Goal: Task Accomplishment & Management: Use online tool/utility

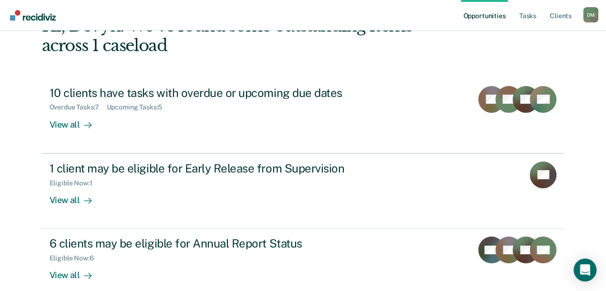
scroll to position [76, 0]
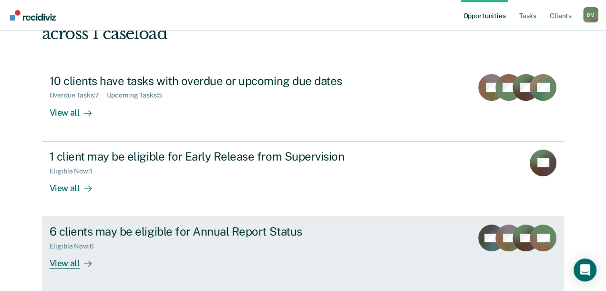
click at [248, 236] on div "6 clients may be eligible for Annual Report Status" at bounding box center [217, 231] width 335 height 14
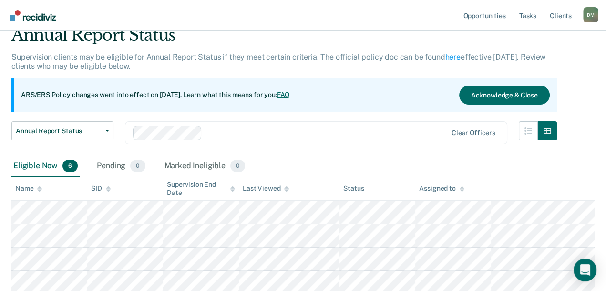
scroll to position [95, 0]
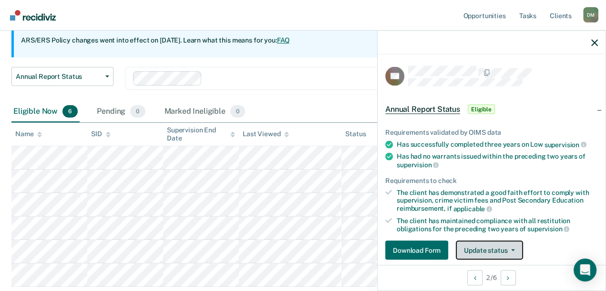
click at [486, 246] on button "Update status" at bounding box center [489, 249] width 67 height 19
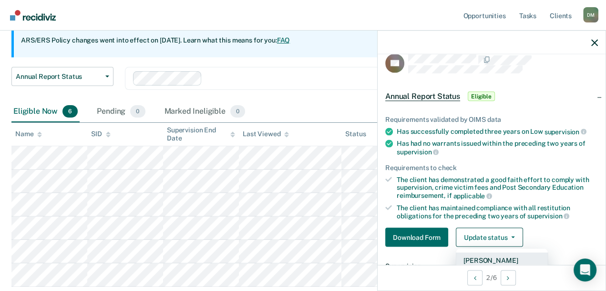
scroll to position [108, 0]
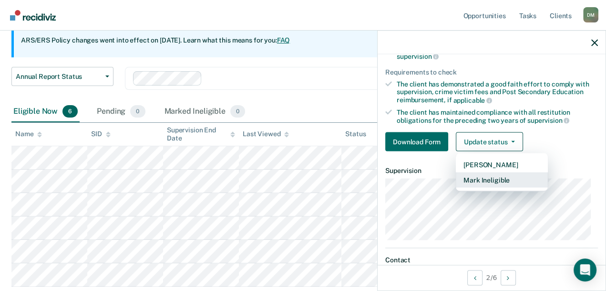
click at [482, 174] on button "Mark Ineligible" at bounding box center [502, 179] width 92 height 15
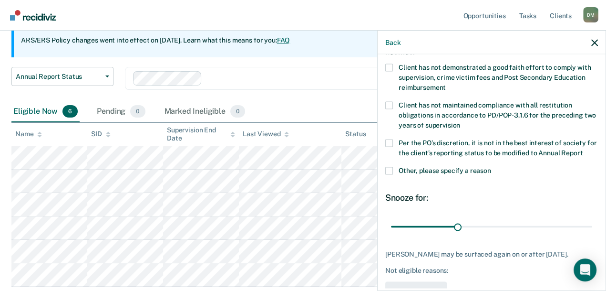
scroll to position [13, 0]
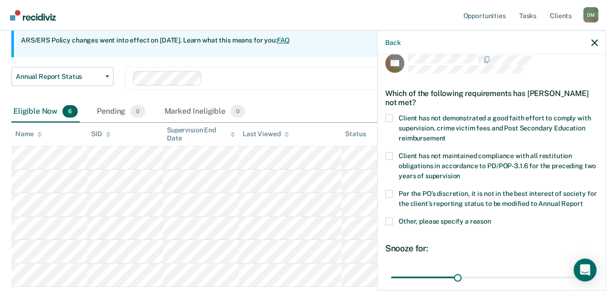
click at [393, 115] on label "Client has not demonstrated a good faith effort to comply with supervision, cri…" at bounding box center [491, 129] width 213 height 30
click at [446, 135] on input "Client has not demonstrated a good faith effort to comply with supervision, cri…" at bounding box center [446, 135] width 0 height 0
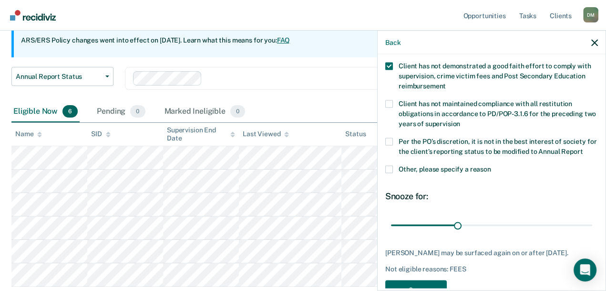
scroll to position [109, 0]
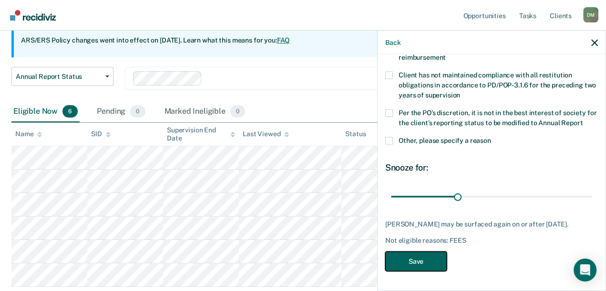
click at [415, 257] on button "Save" at bounding box center [416, 261] width 62 height 20
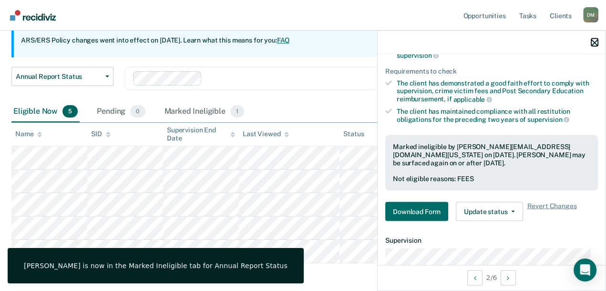
click at [593, 44] on icon "button" at bounding box center [595, 42] width 7 height 7
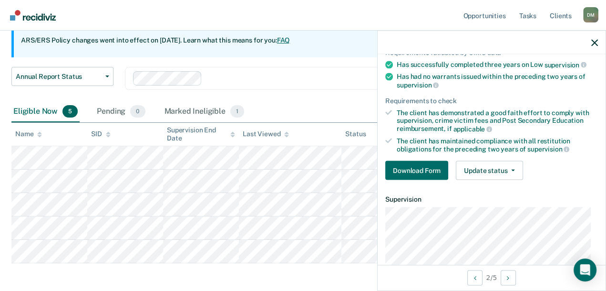
scroll to position [145, 0]
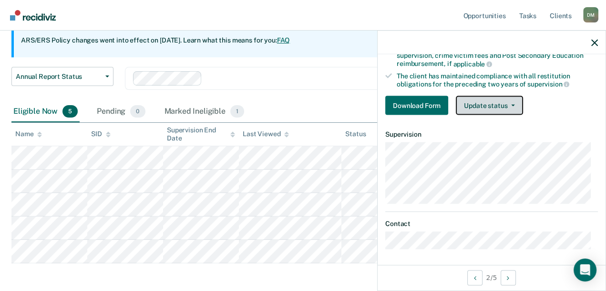
click at [488, 104] on button "Update status" at bounding box center [489, 105] width 67 height 19
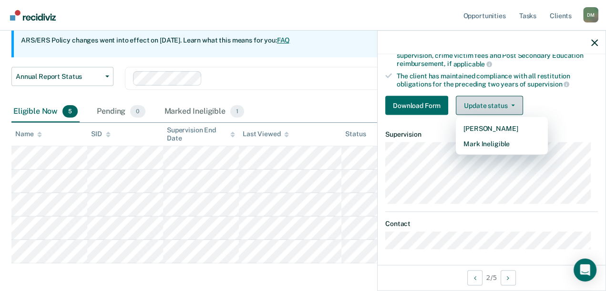
click at [488, 104] on button "Update status" at bounding box center [489, 105] width 67 height 19
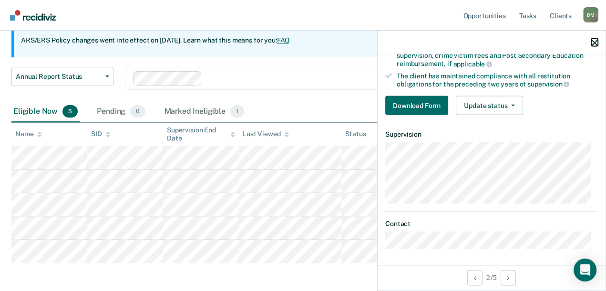
click at [598, 41] on icon "button" at bounding box center [595, 42] width 7 height 7
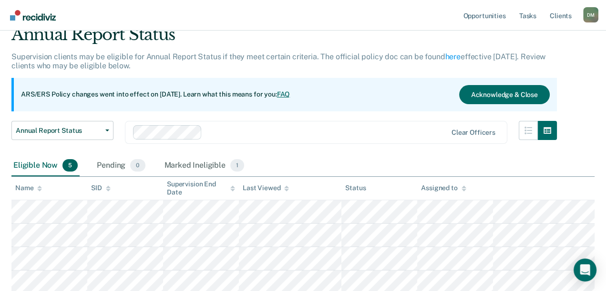
scroll to position [0, 0]
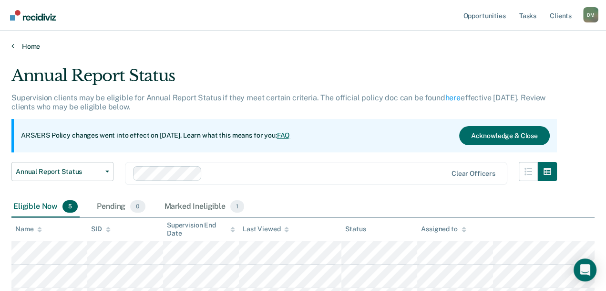
click at [30, 50] on link "Home" at bounding box center [302, 46] width 583 height 9
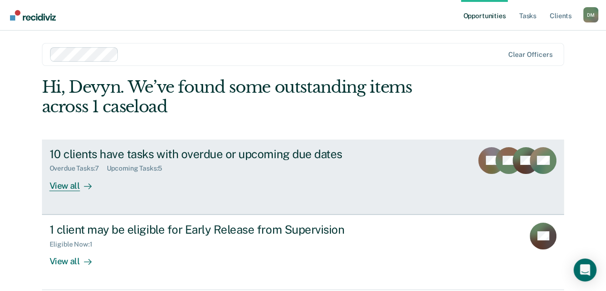
scroll to position [95, 0]
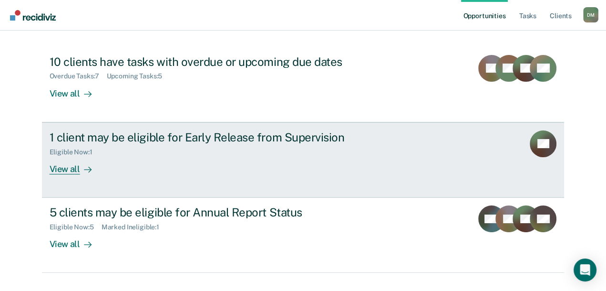
click at [150, 147] on div "Eligible Now : 1" at bounding box center [217, 150] width 335 height 12
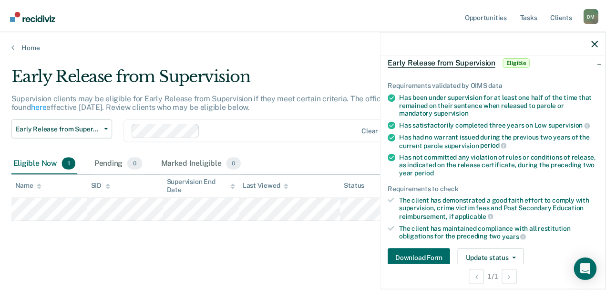
scroll to position [190, 0]
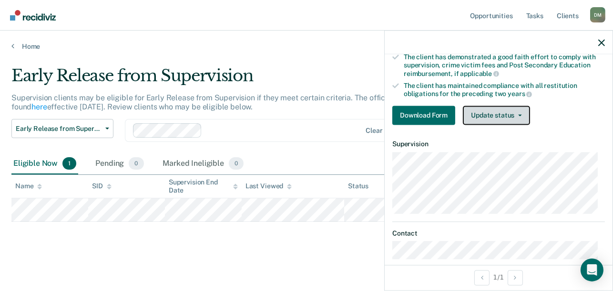
click at [485, 107] on button "Update status" at bounding box center [496, 115] width 67 height 19
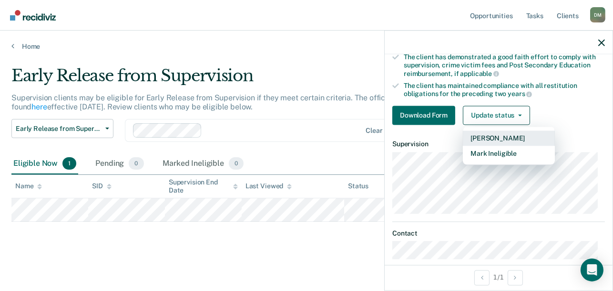
click at [488, 138] on button "[PERSON_NAME]" at bounding box center [509, 138] width 92 height 15
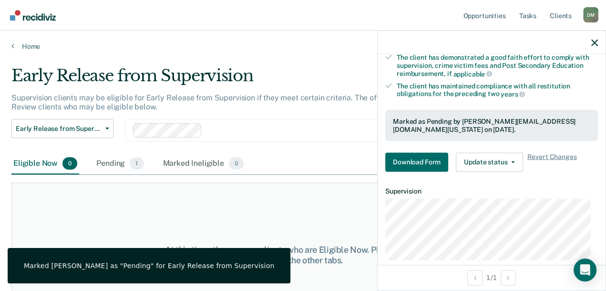
click at [301, 212] on div "At this time, there are no clients who are Eligible Now. Please navigate to one…" at bounding box center [302, 255] width 583 height 146
click at [33, 44] on link "Home" at bounding box center [302, 46] width 583 height 9
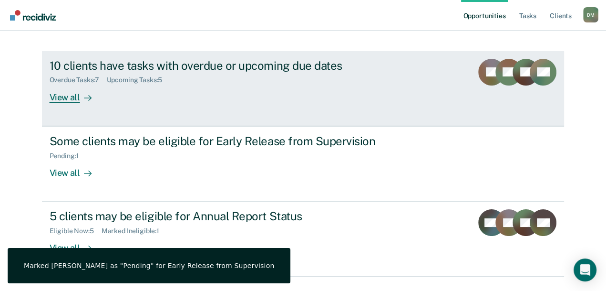
scroll to position [114, 0]
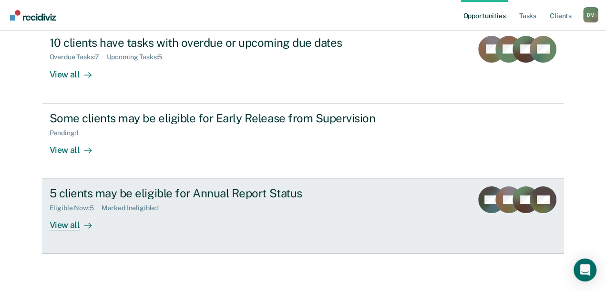
click at [227, 192] on div "5 clients may be eligible for Annual Report Status" at bounding box center [217, 193] width 335 height 14
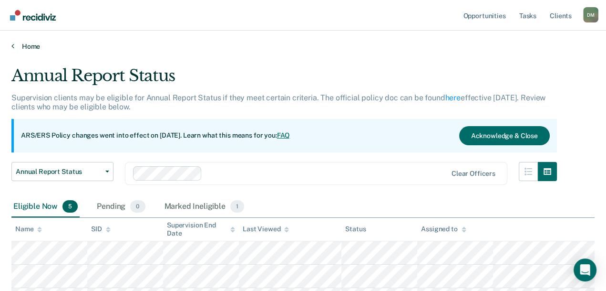
click at [27, 42] on link "Home" at bounding box center [302, 46] width 583 height 9
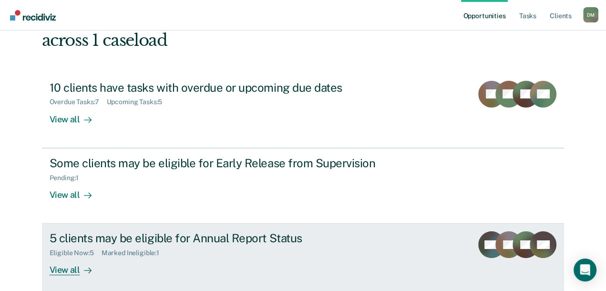
scroll to position [19, 0]
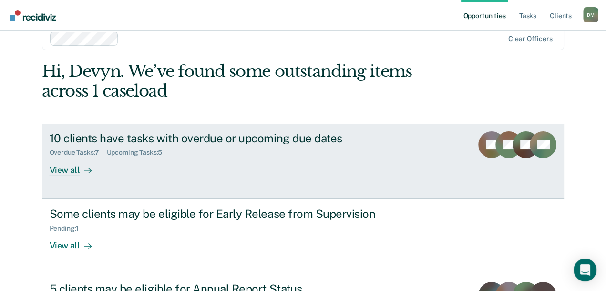
click at [308, 138] on div "10 clients have tasks with overdue or upcoming due dates" at bounding box center [217, 138] width 335 height 14
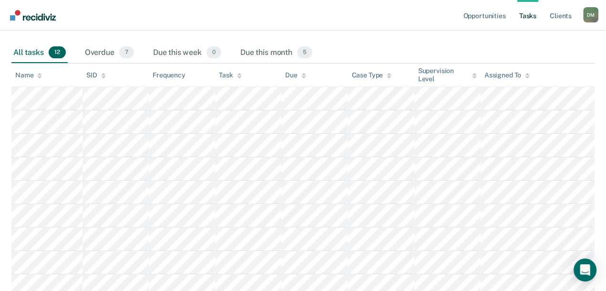
scroll to position [12, 0]
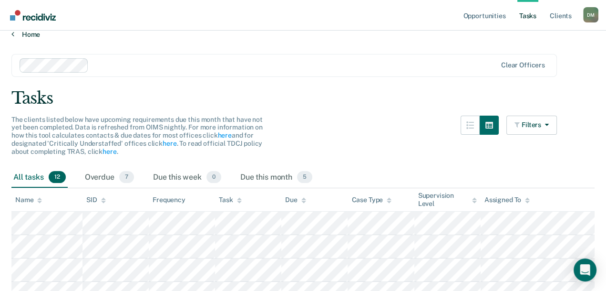
click at [32, 34] on link "Home" at bounding box center [302, 34] width 583 height 9
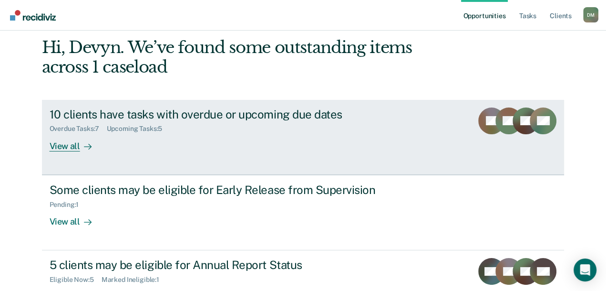
scroll to position [114, 0]
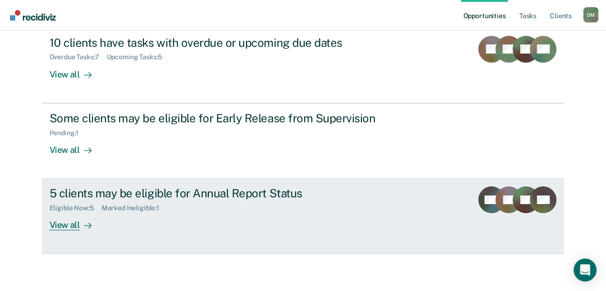
click at [221, 197] on div "5 clients may be eligible for Annual Report Status" at bounding box center [217, 193] width 335 height 14
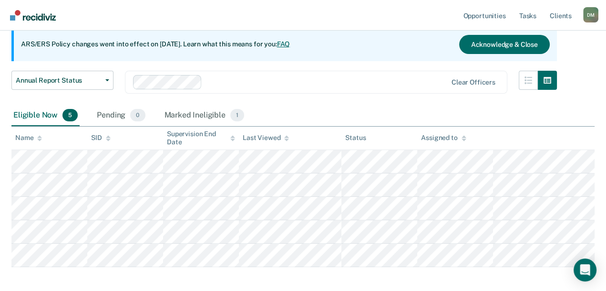
scroll to position [95, 0]
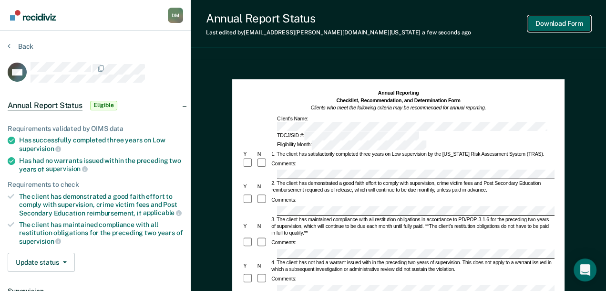
click at [547, 26] on button "Download Form" at bounding box center [559, 24] width 63 height 16
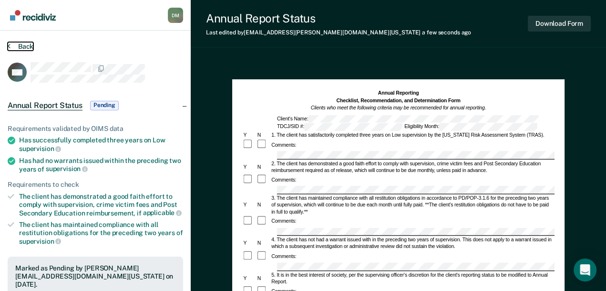
click at [22, 43] on button "Back" at bounding box center [21, 46] width 26 height 9
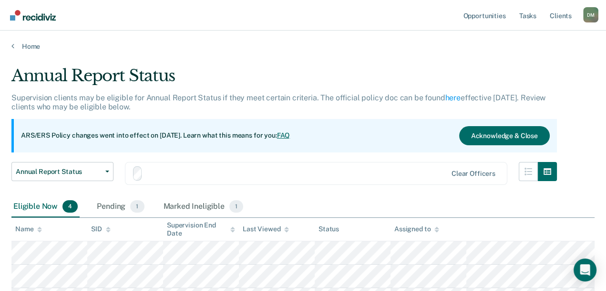
scroll to position [95, 0]
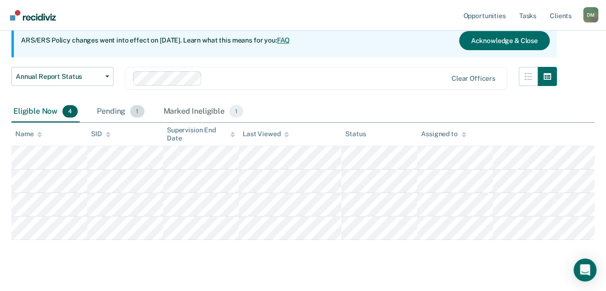
click at [111, 106] on div "Pending 1" at bounding box center [120, 111] width 51 height 21
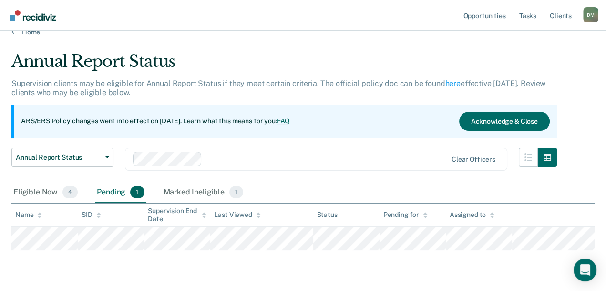
scroll to position [0, 0]
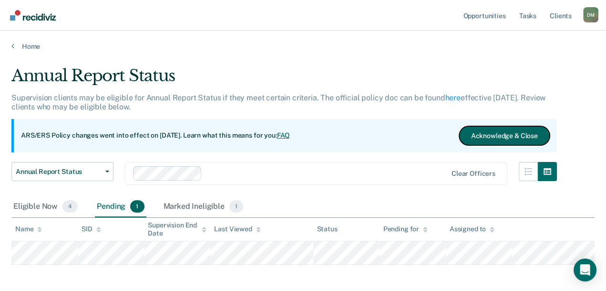
click at [459, 135] on button "Acknowledge & Close" at bounding box center [504, 135] width 91 height 19
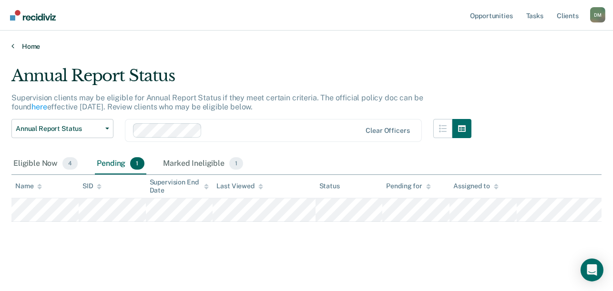
click at [17, 42] on link "Home" at bounding box center [306, 46] width 591 height 9
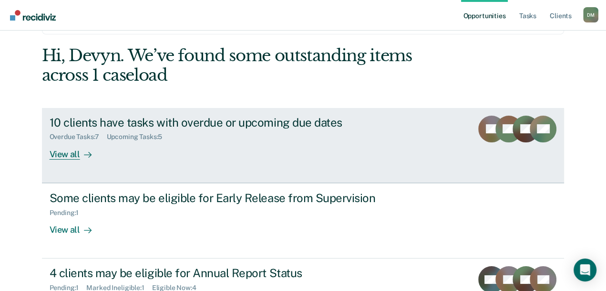
scroll to position [95, 0]
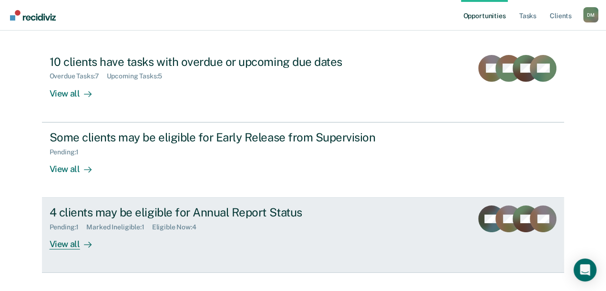
click at [87, 228] on div "Pending : 1" at bounding box center [68, 227] width 37 height 8
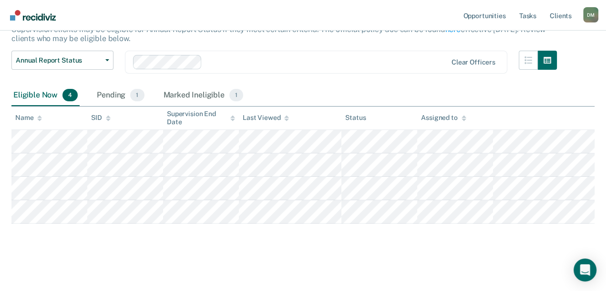
scroll to position [69, 0]
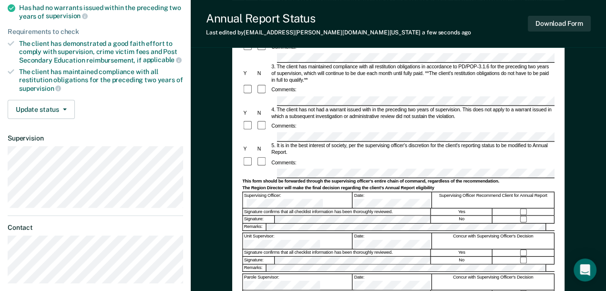
scroll to position [47, 0]
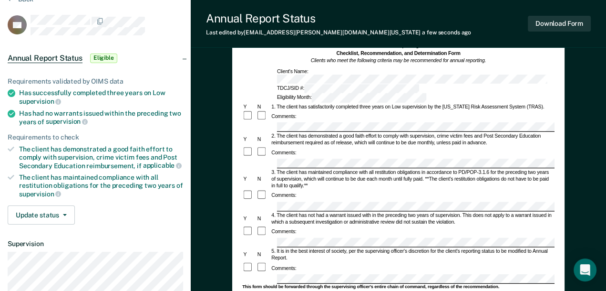
click at [274, 274] on div at bounding box center [398, 279] width 312 height 10
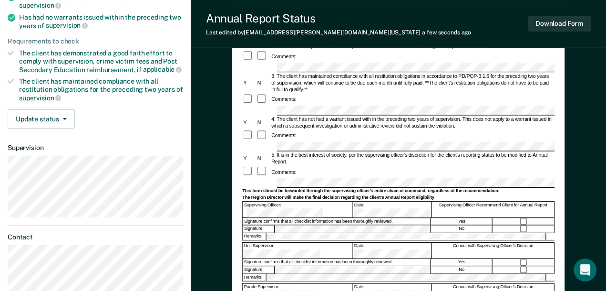
scroll to position [238, 0]
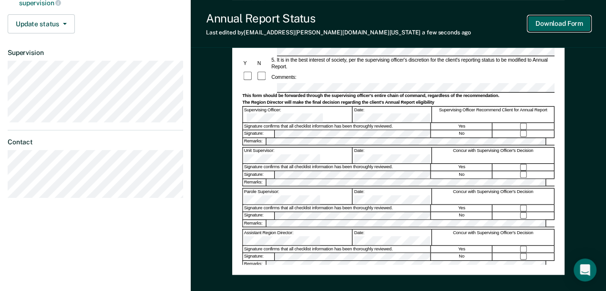
click at [568, 21] on button "Download Form" at bounding box center [559, 24] width 63 height 16
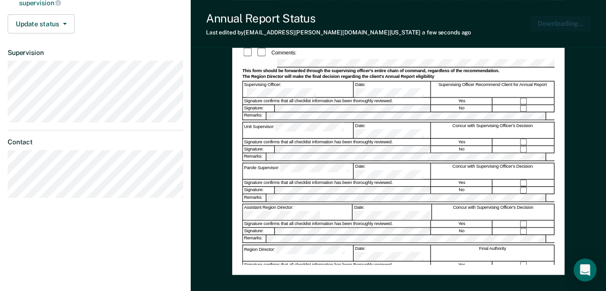
scroll to position [0, 0]
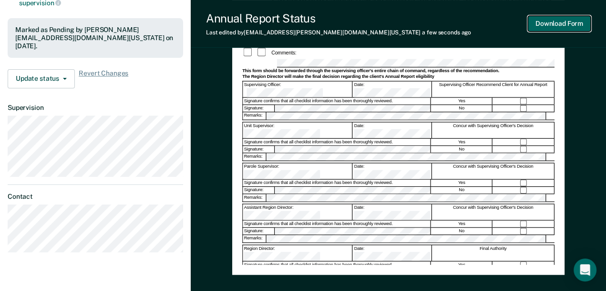
click at [567, 20] on button "Download Form" at bounding box center [559, 24] width 63 height 16
